Goal: Check status

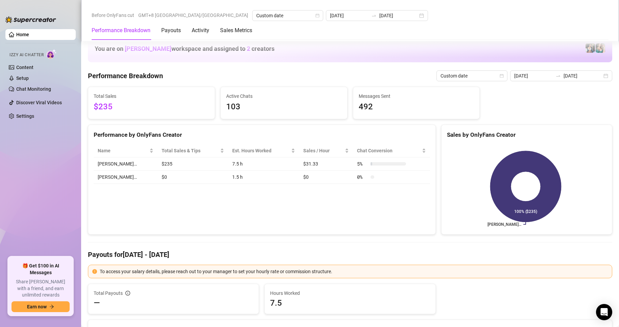
scroll to position [789, 0]
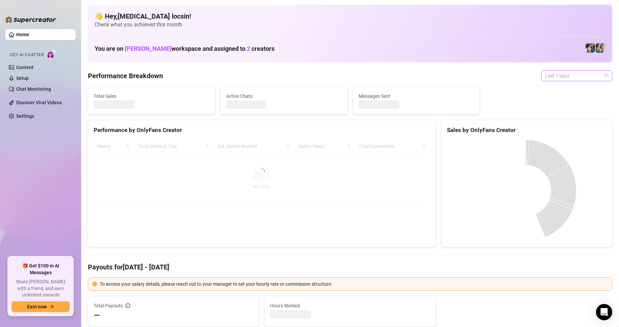
click at [560, 76] on span "Last 7 days" at bounding box center [576, 76] width 63 height 10
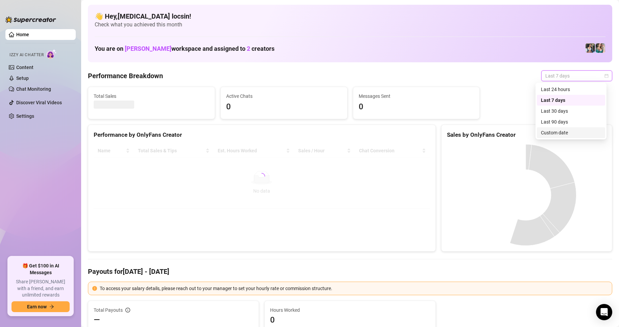
click at [551, 134] on div "Custom date" at bounding box center [571, 132] width 60 height 7
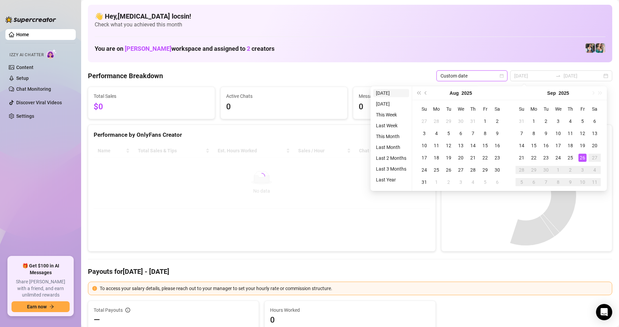
type input "[DATE]"
drag, startPoint x: 383, startPoint y: 92, endPoint x: 391, endPoint y: 99, distance: 10.5
click at [383, 92] on li "[DATE]" at bounding box center [391, 93] width 36 height 8
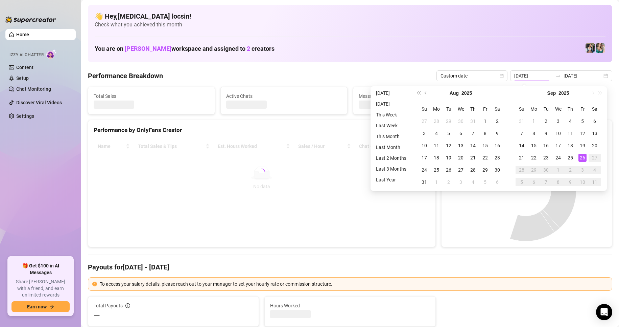
type input "[DATE]"
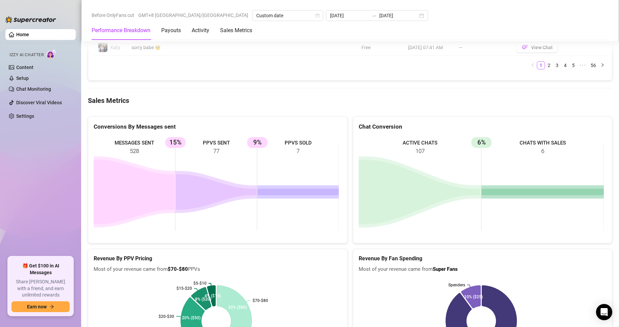
scroll to position [789, 0]
